Goal: Task Accomplishment & Management: Use online tool/utility

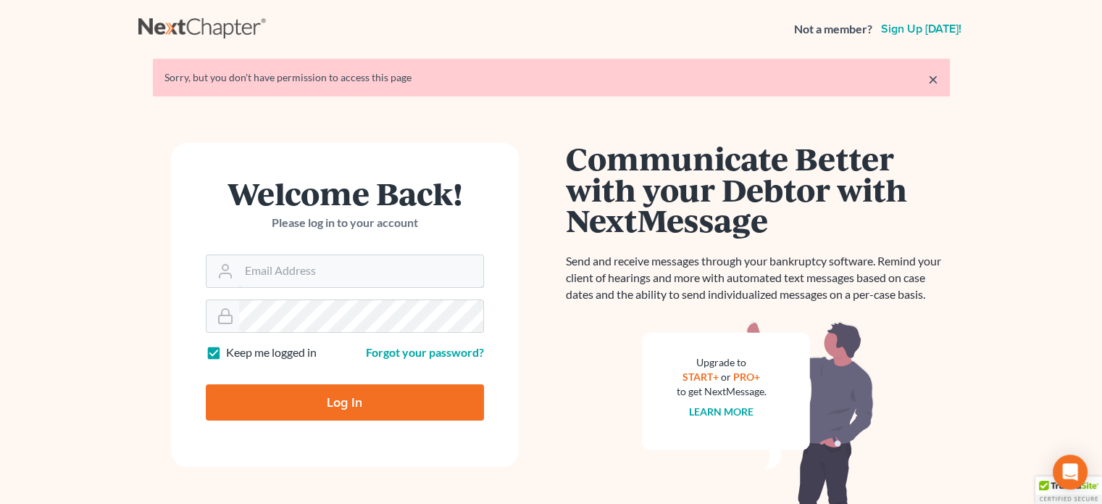
type input "[EMAIL_ADDRESS][DOMAIN_NAME]"
click at [374, 407] on input "Log In" at bounding box center [345, 402] width 278 height 36
type input "Thinking..."
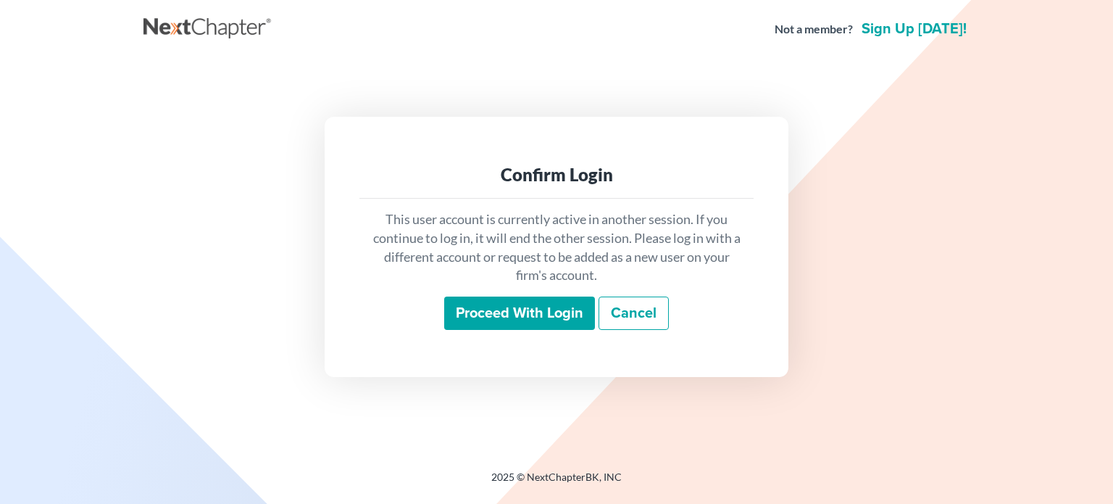
click at [496, 315] on input "Proceed with login" at bounding box center [519, 312] width 151 height 33
